Goal: Transaction & Acquisition: Purchase product/service

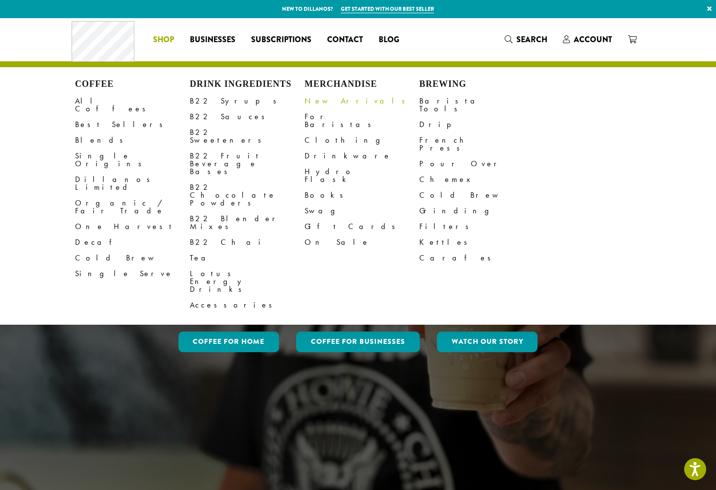
click at [319, 102] on link "New Arrivals" at bounding box center [362, 101] width 115 height 16
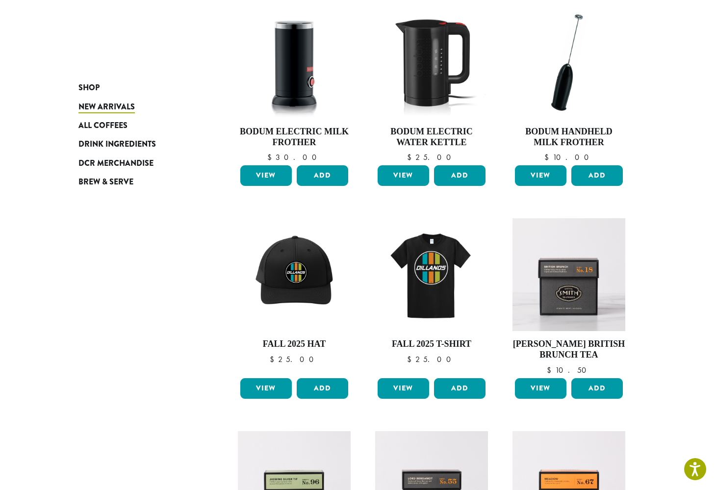
scroll to position [168, 0]
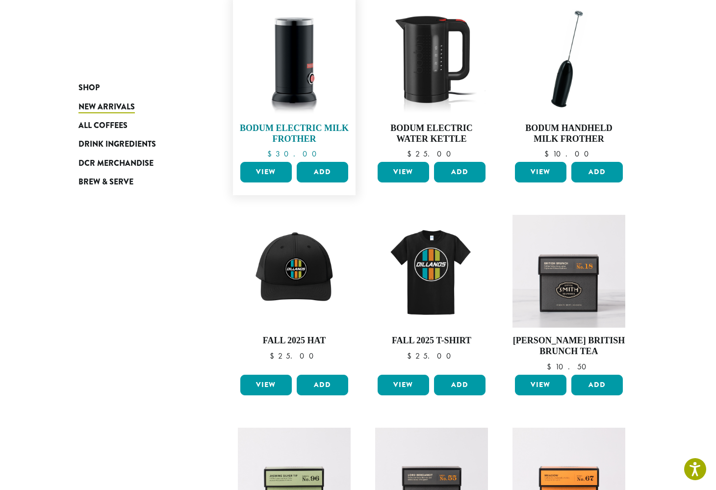
click at [292, 65] on img at bounding box center [294, 58] width 113 height 113
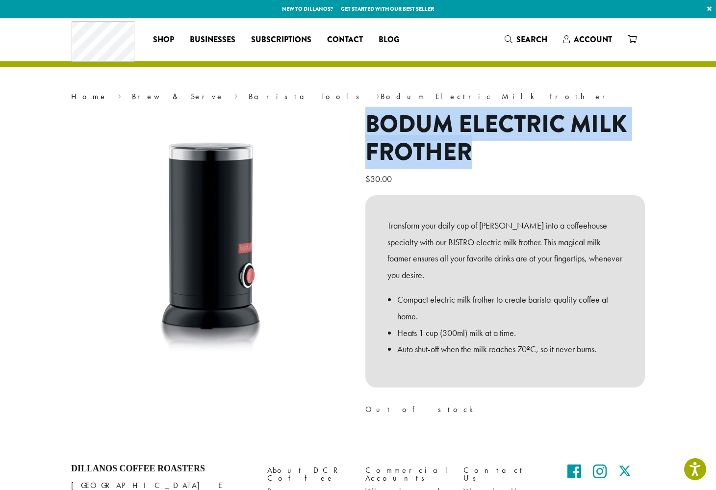
drag, startPoint x: 480, startPoint y: 157, endPoint x: 371, endPoint y: 120, distance: 115.2
click at [371, 120] on h1 "Bodum Electric Milk Frother" at bounding box center [505, 138] width 280 height 56
copy h1 "Bodum Electric Milk Frother"
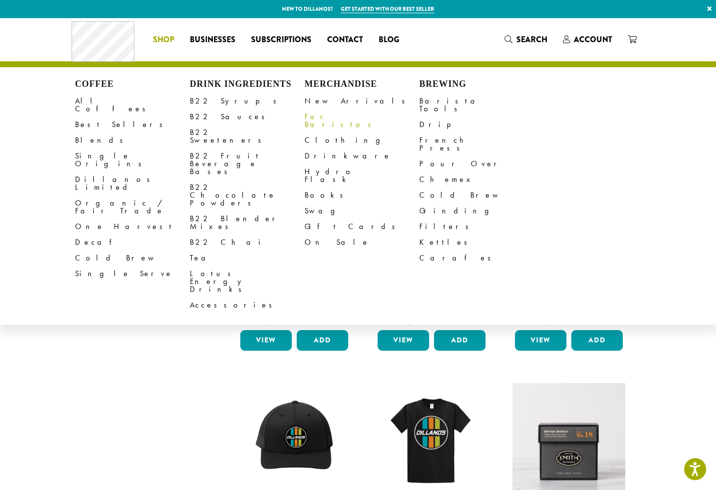
click at [341, 115] on link "For Baristas" at bounding box center [362, 121] width 115 height 24
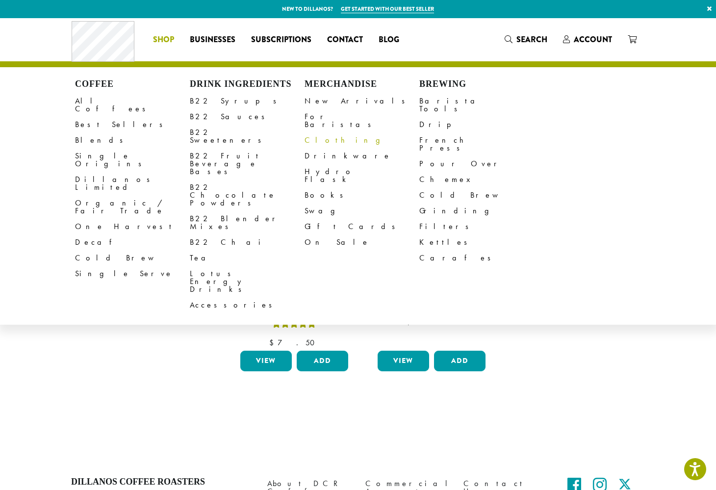
click at [325, 135] on link "Clothing" at bounding box center [362, 140] width 115 height 16
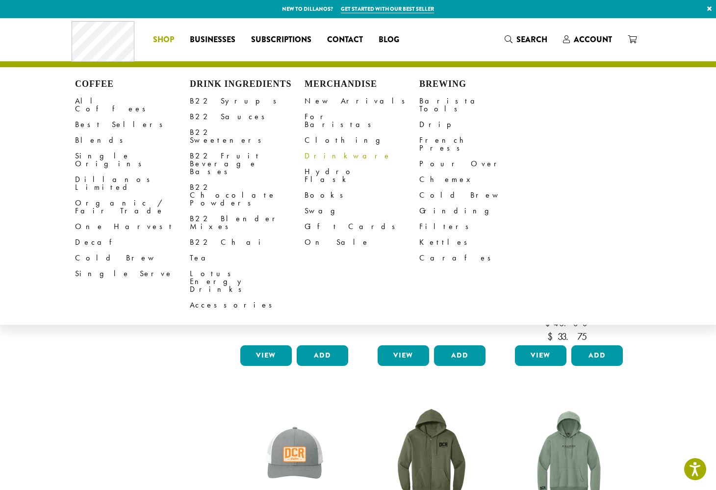
click at [328, 148] on link "Drinkware" at bounding box center [362, 156] width 115 height 16
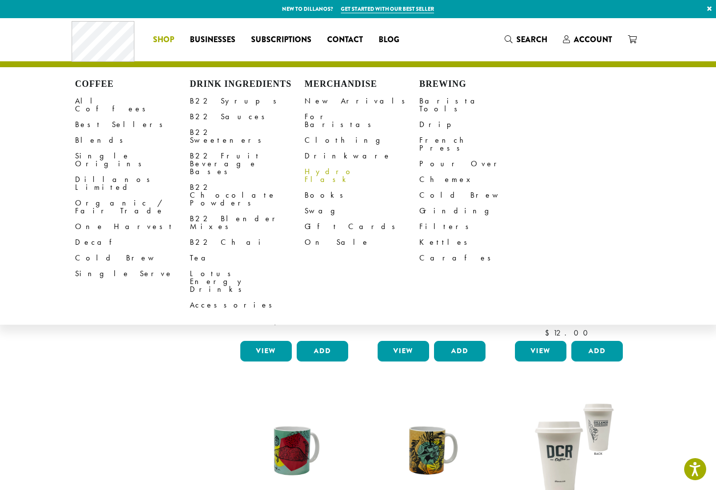
click at [314, 167] on link "Hydro Flask" at bounding box center [362, 176] width 115 height 24
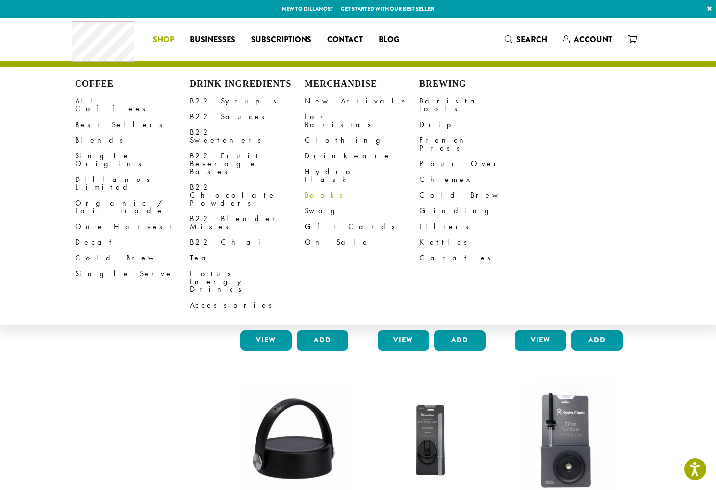
click at [318, 187] on link "Books" at bounding box center [362, 195] width 115 height 16
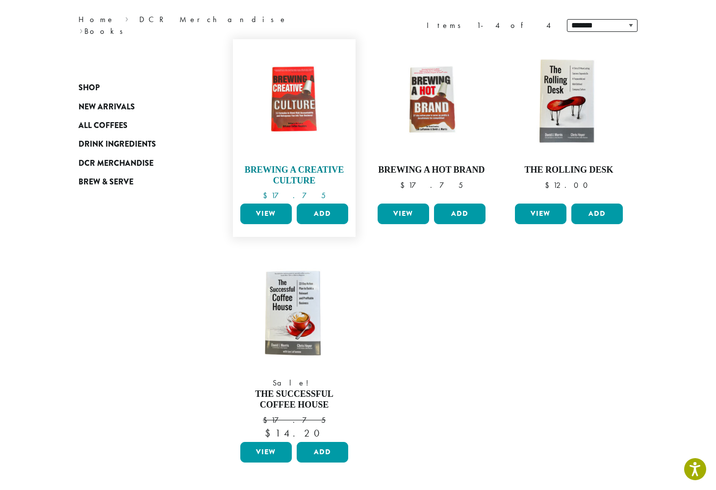
scroll to position [129, 0]
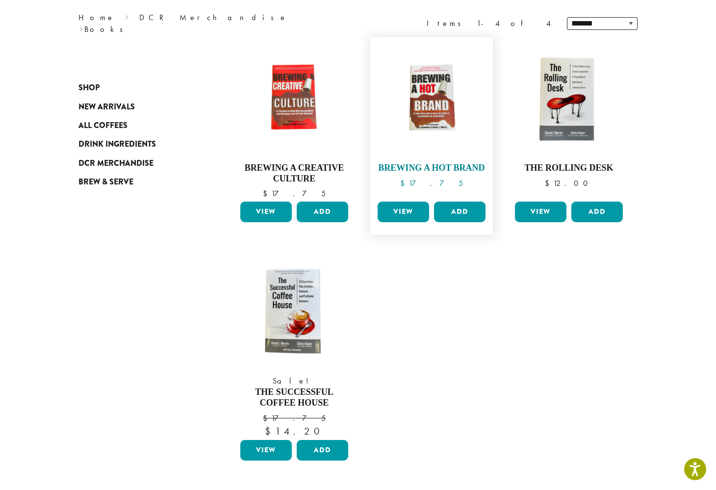
click at [443, 92] on img at bounding box center [431, 98] width 113 height 113
click at [290, 101] on img at bounding box center [294, 98] width 113 height 113
click at [576, 114] on img at bounding box center [569, 98] width 113 height 113
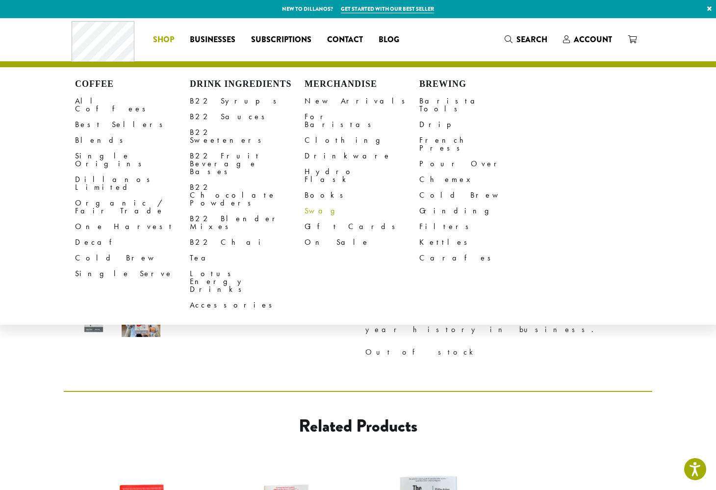
click at [315, 203] on link "Swag" at bounding box center [362, 211] width 115 height 16
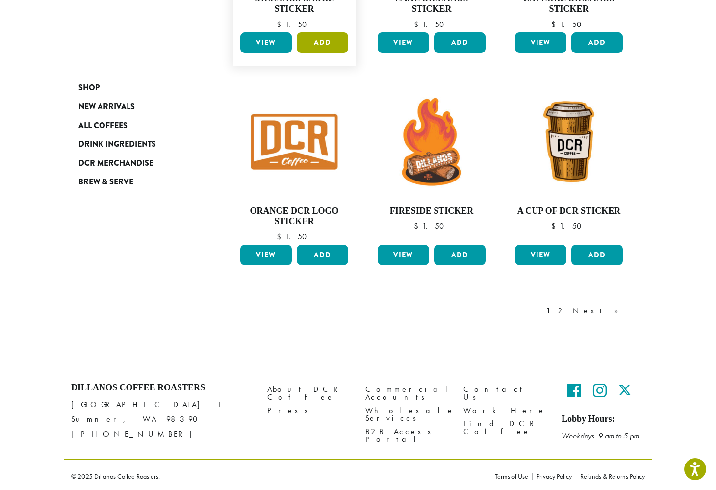
scroll to position [722, 0]
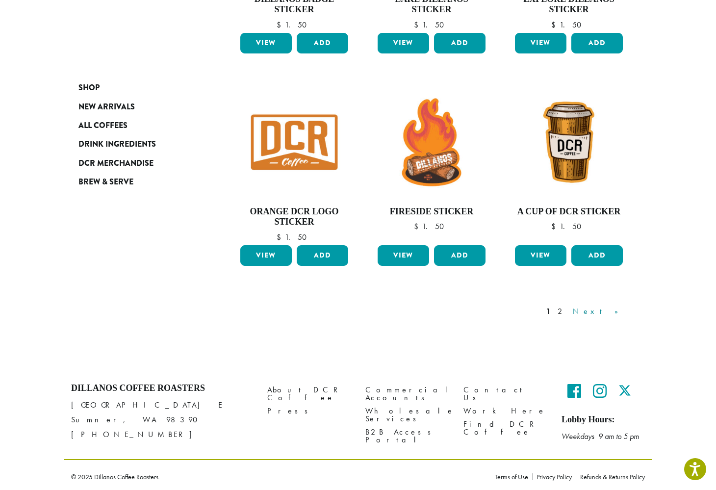
click at [610, 308] on link "Next »" at bounding box center [599, 312] width 56 height 12
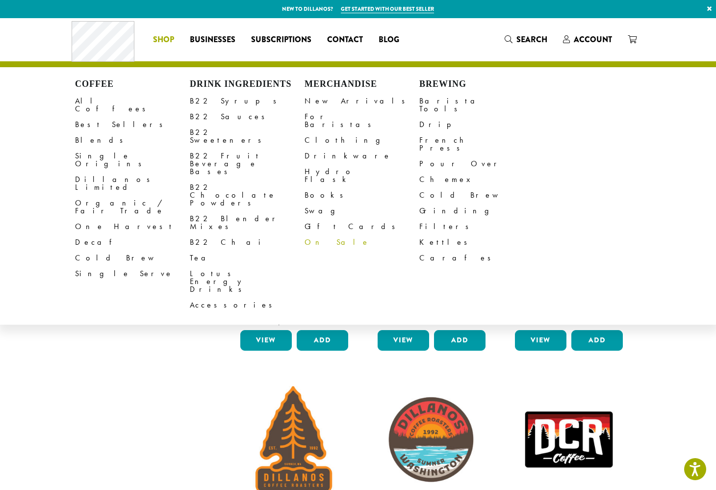
click at [322, 234] on link "On Sale" at bounding box center [362, 242] width 115 height 16
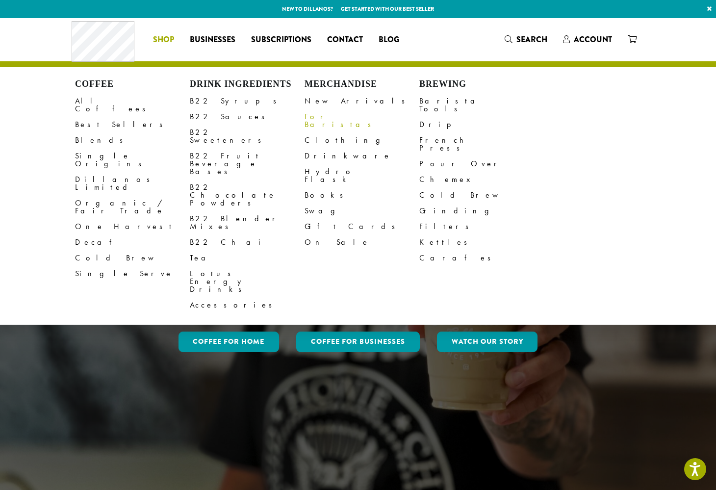
click at [322, 113] on link "For Baristas" at bounding box center [362, 121] width 115 height 24
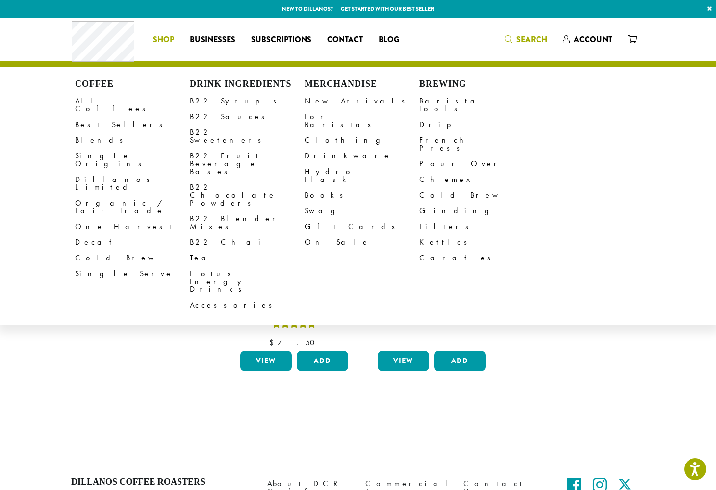
click at [522, 38] on span "Search" at bounding box center [531, 39] width 31 height 11
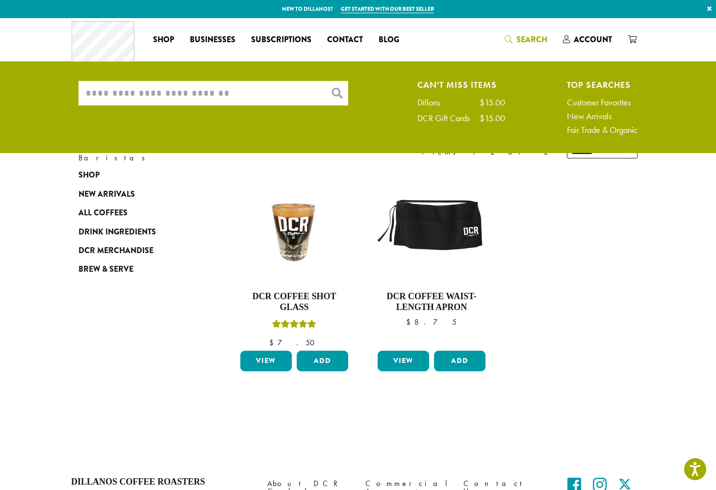
click at [296, 97] on input "What are you searching for?" at bounding box center [213, 93] width 270 height 25
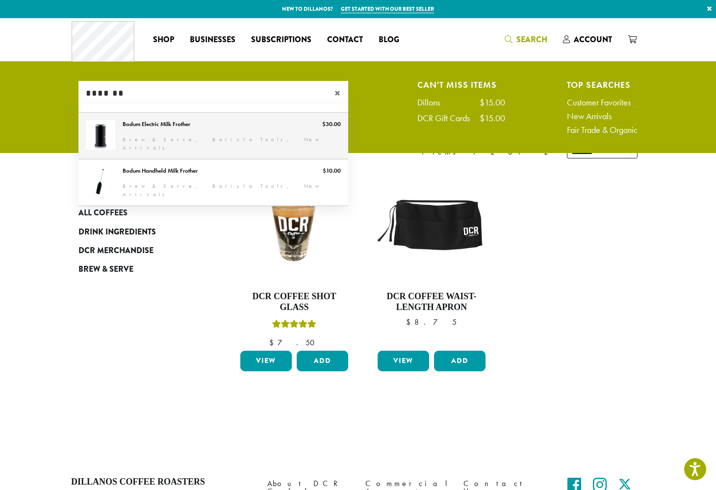
type input "*******"
click at [213, 137] on link "Bodum Electric Milk Frother" at bounding box center [213, 136] width 270 height 46
